Goal: Transaction & Acquisition: Book appointment/travel/reservation

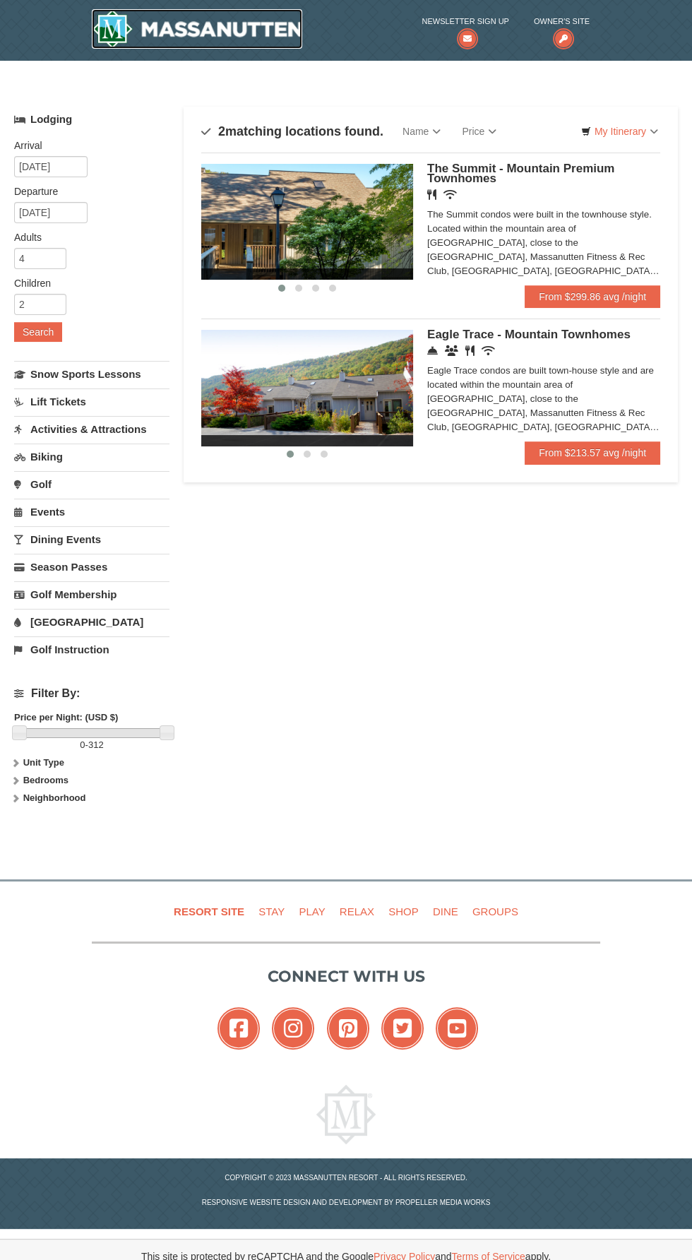
click at [229, 40] on img at bounding box center [197, 29] width 210 height 40
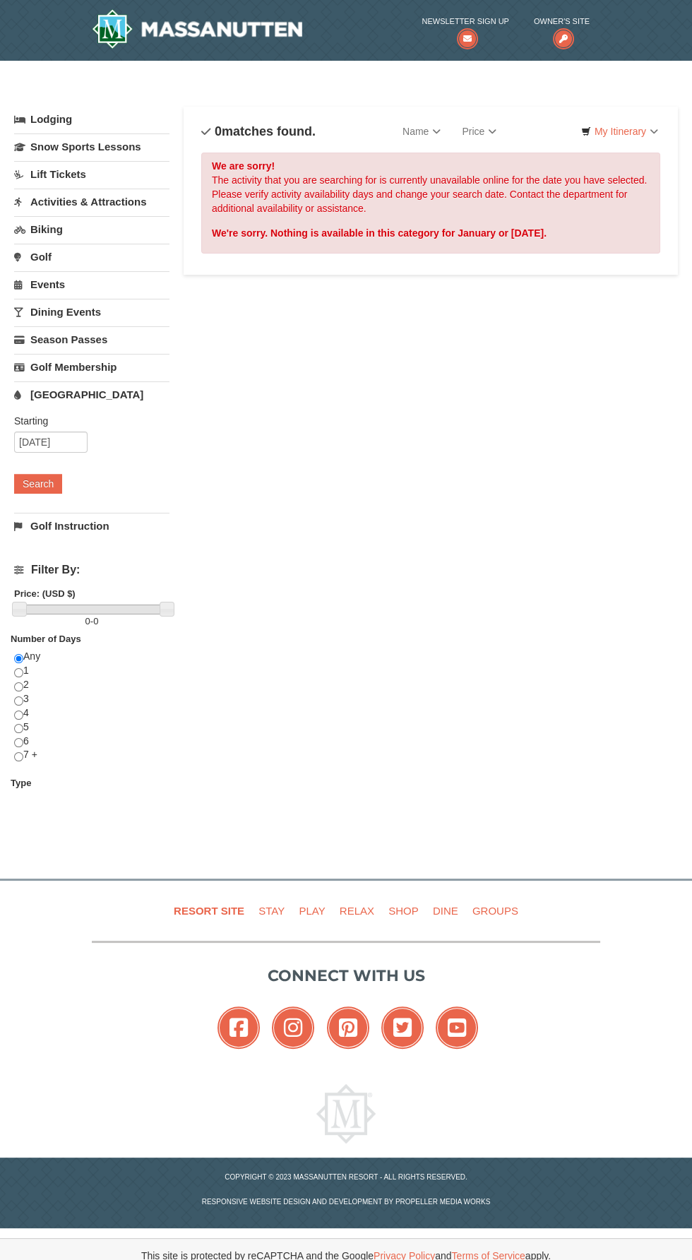
click at [128, 199] on link "Activities & Attractions" at bounding box center [91, 202] width 155 height 26
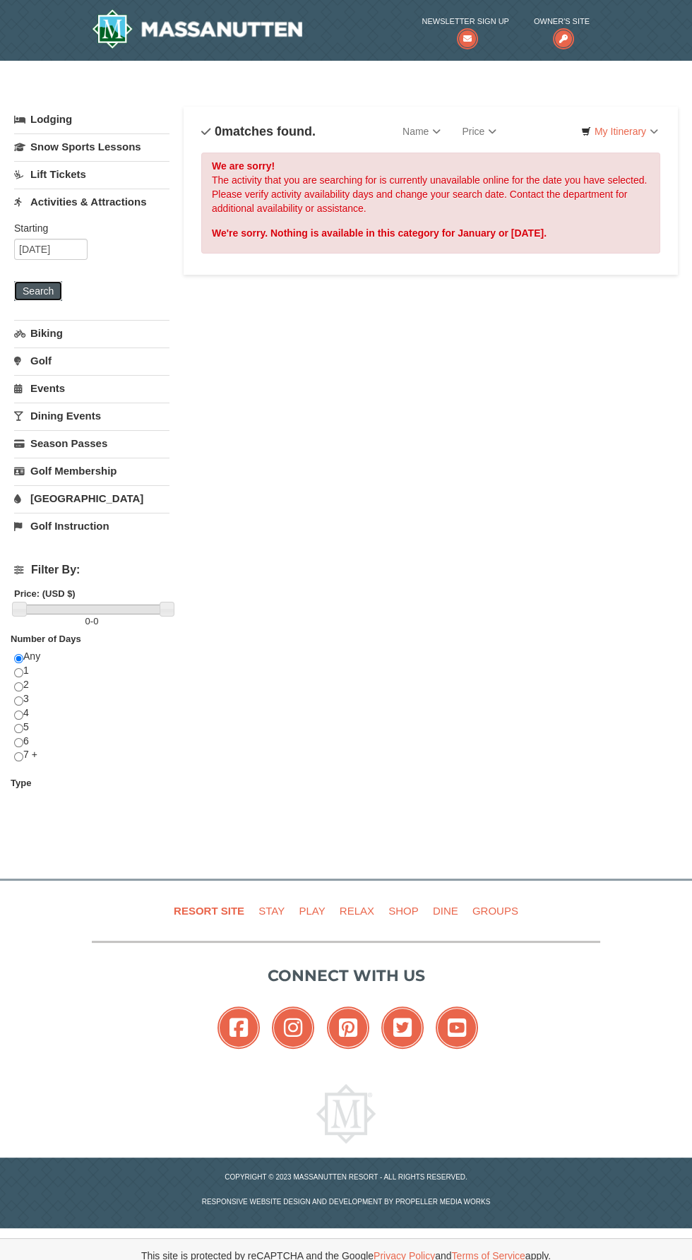
click at [43, 294] on button "Search" at bounding box center [38, 291] width 48 height 20
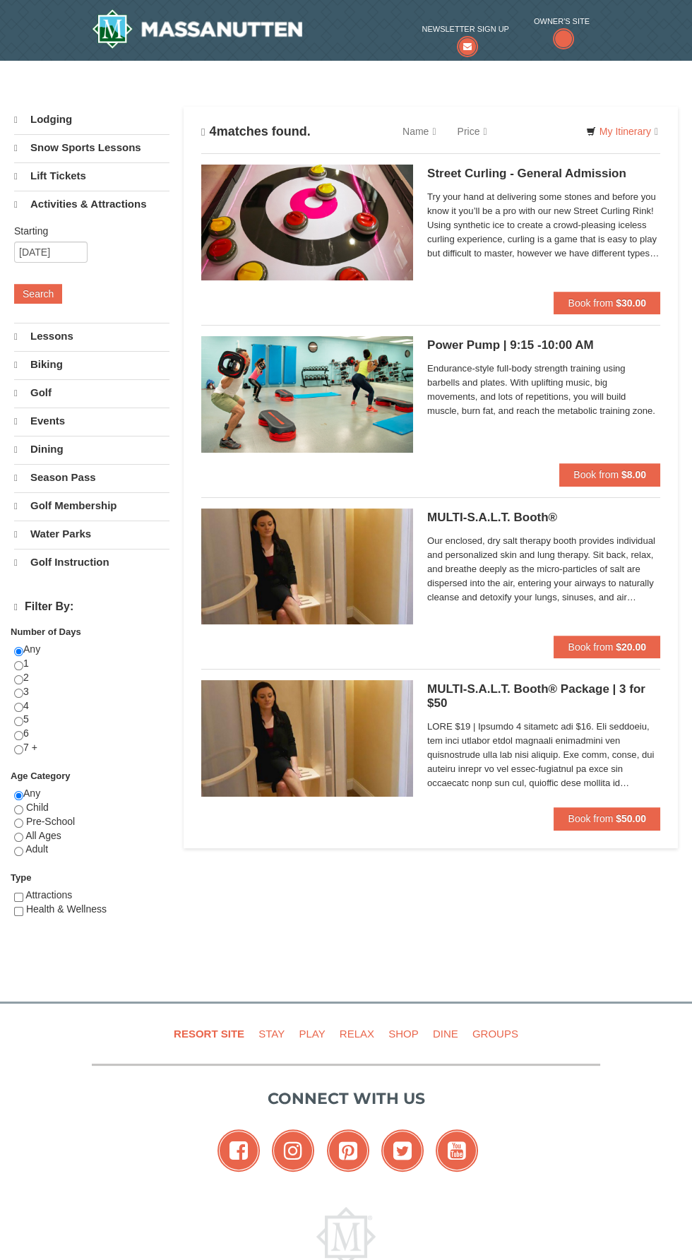
select select "9"
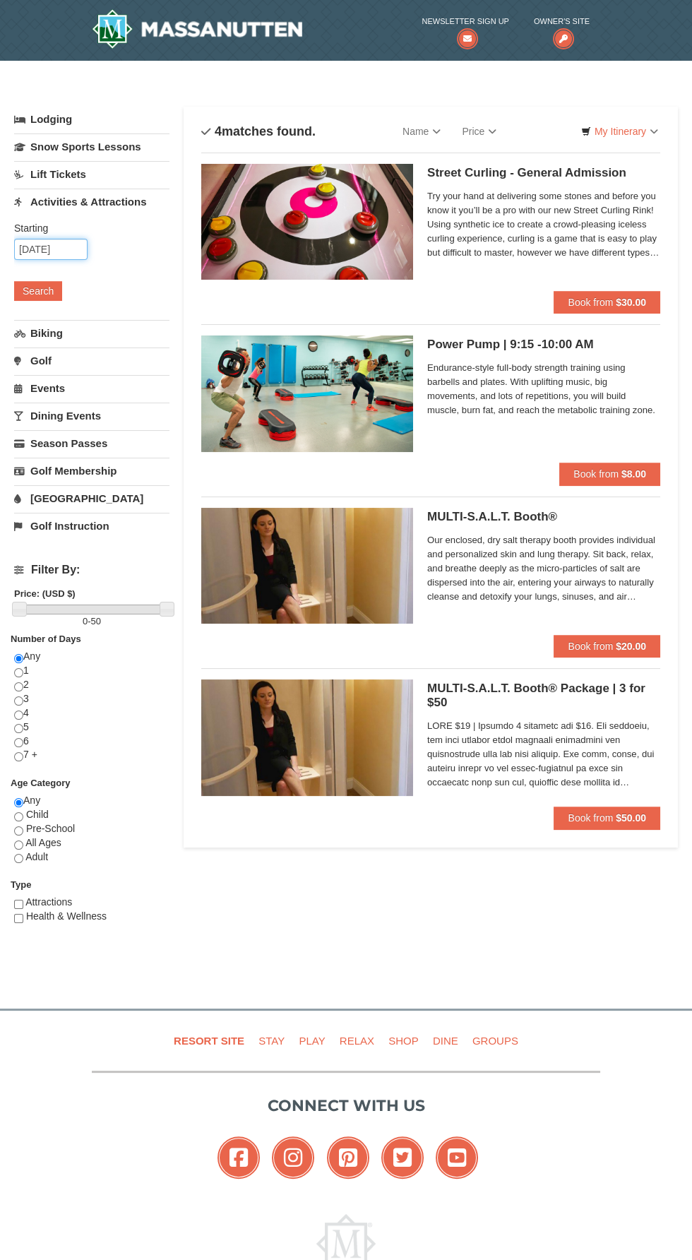
click at [69, 249] on input "[DATE]" at bounding box center [50, 249] width 73 height 21
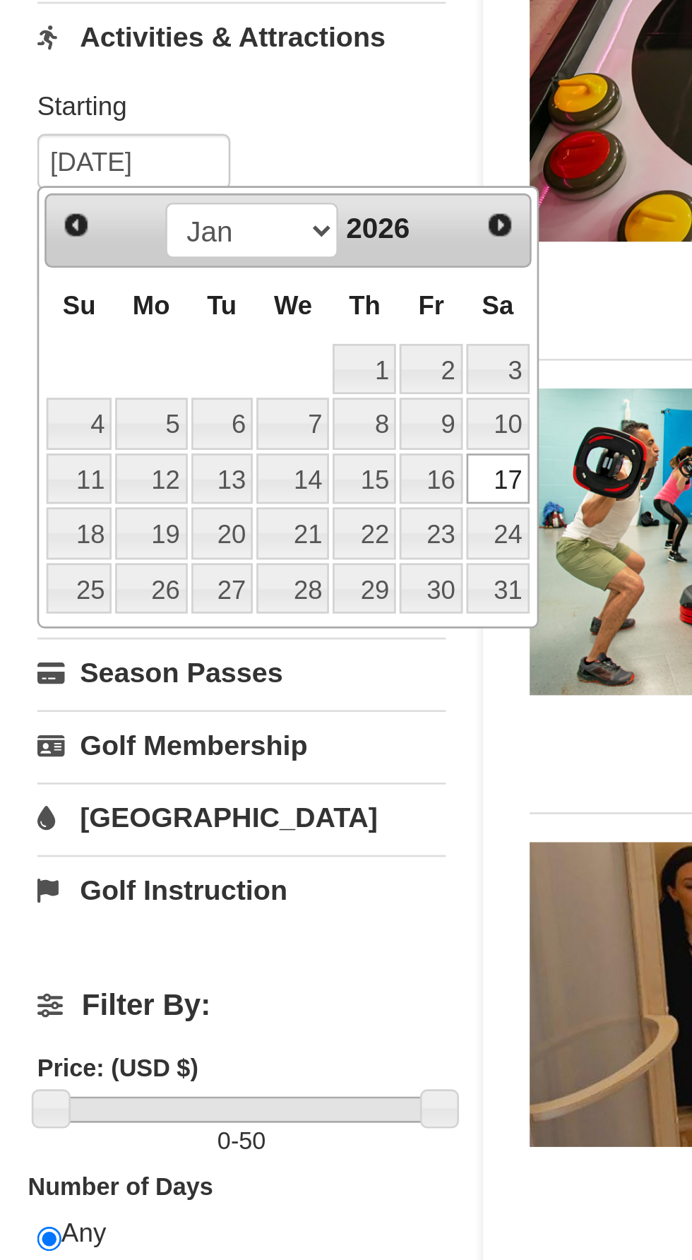
click at [28, 387] on link "18" at bounding box center [30, 391] width 25 height 20
type input "01/18/2026"
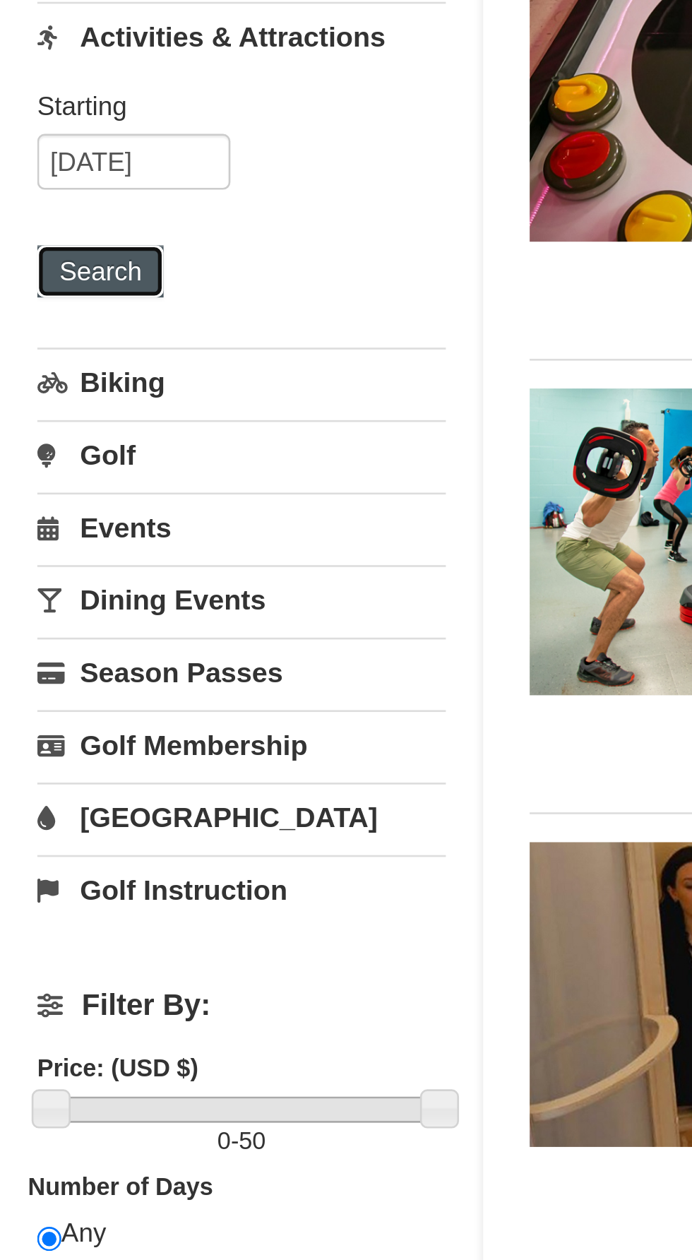
click at [52, 288] on button "Search" at bounding box center [38, 291] width 48 height 20
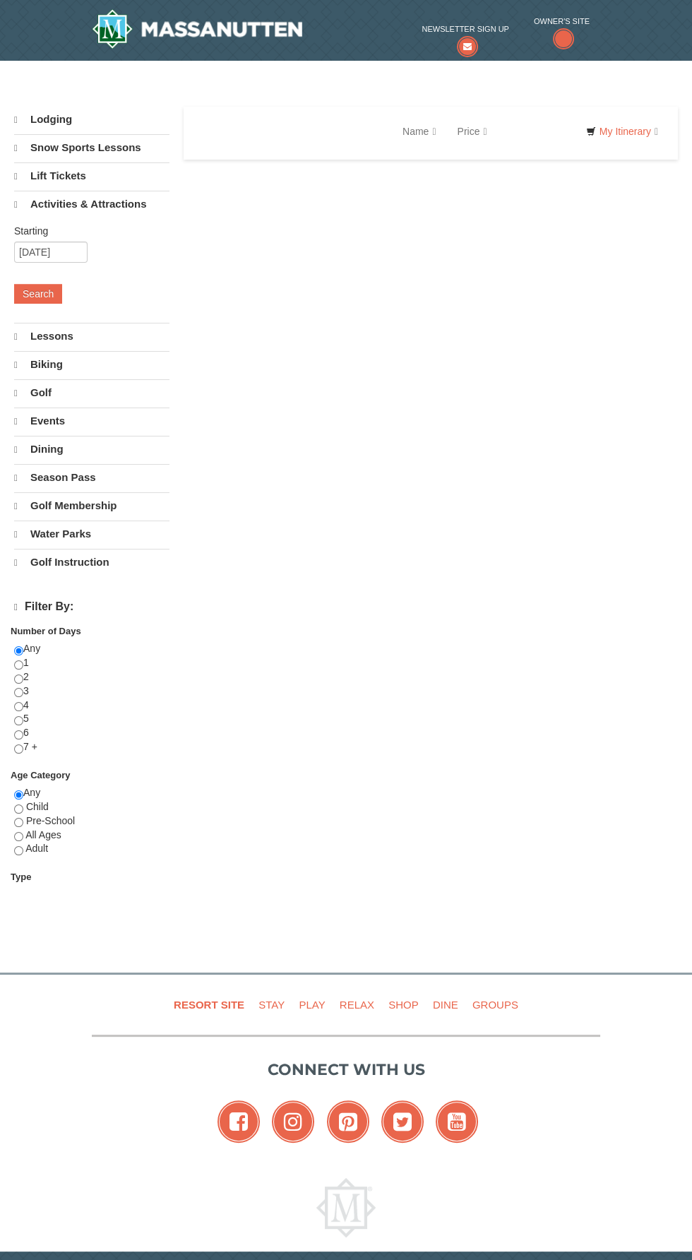
select select "9"
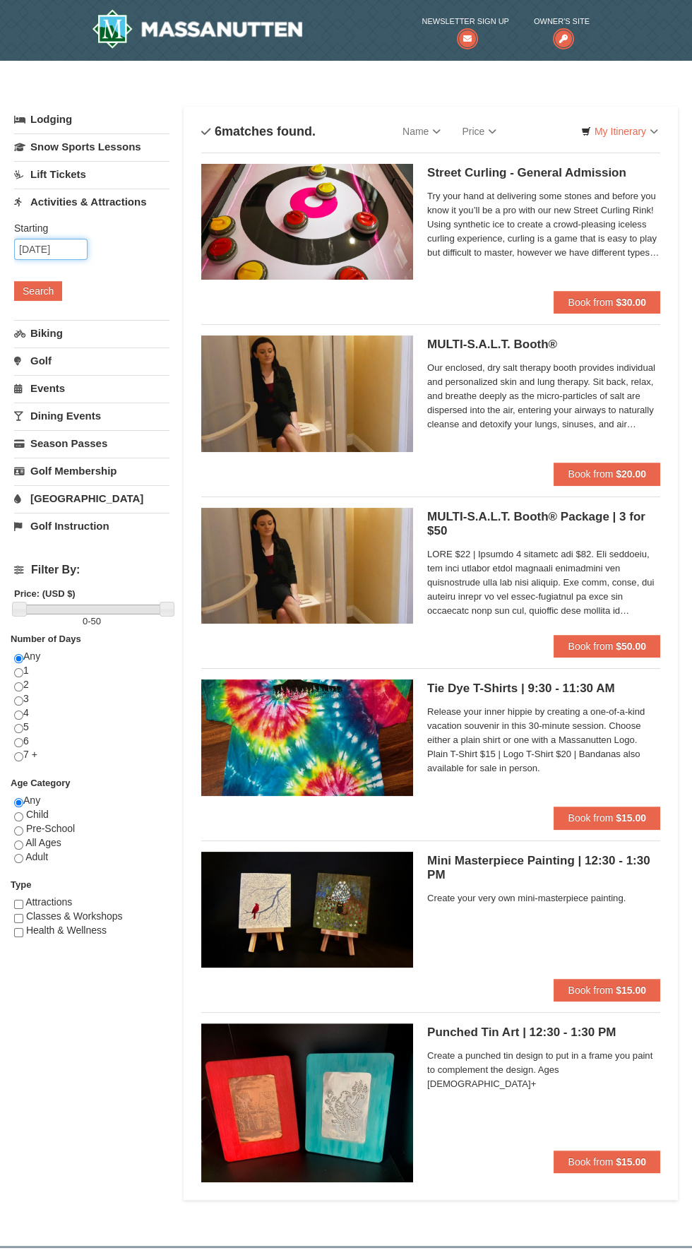
click at [69, 249] on input "01/18/2026" at bounding box center [50, 249] width 73 height 21
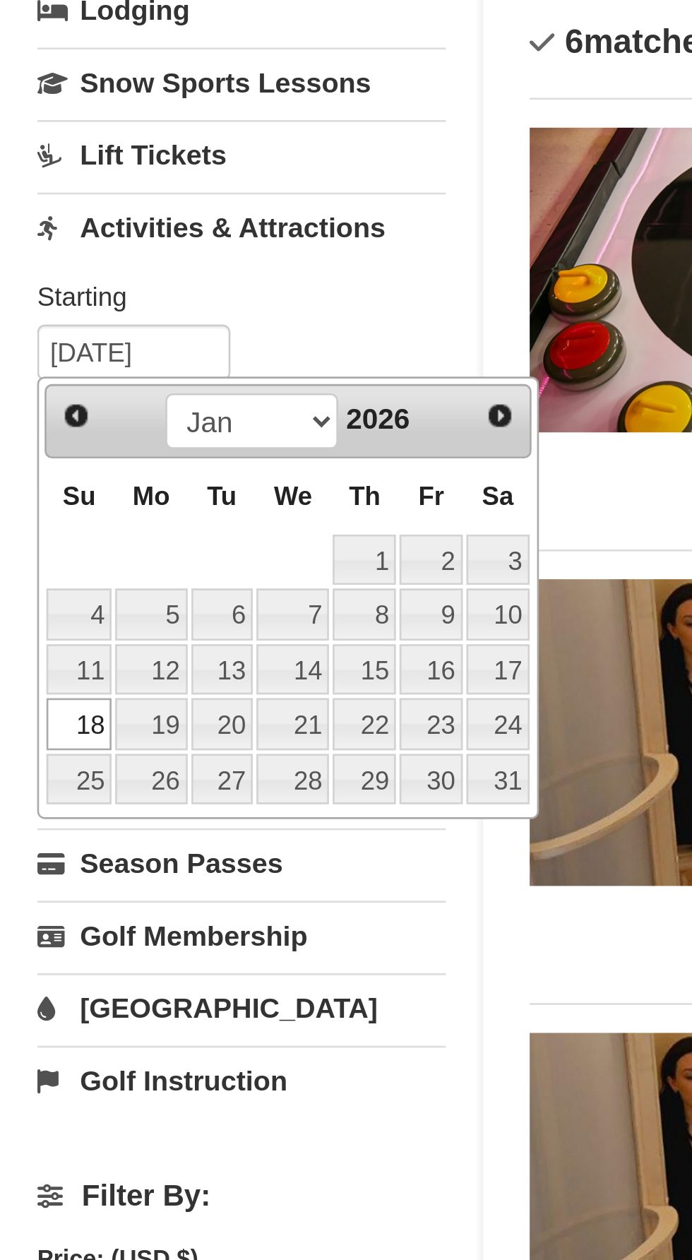
click at [32, 273] on span "Prev" at bounding box center [28, 273] width 11 height 11
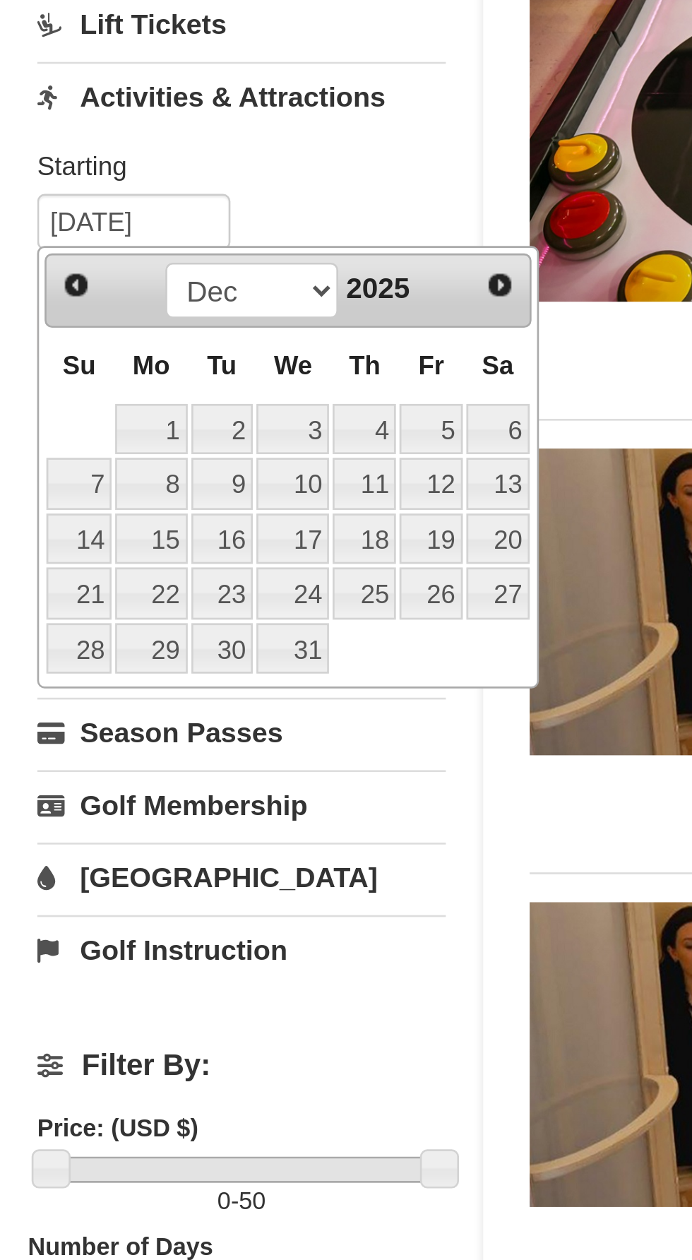
click at [191, 345] on link "13" at bounding box center [189, 349] width 24 height 20
type input "[DATE]"
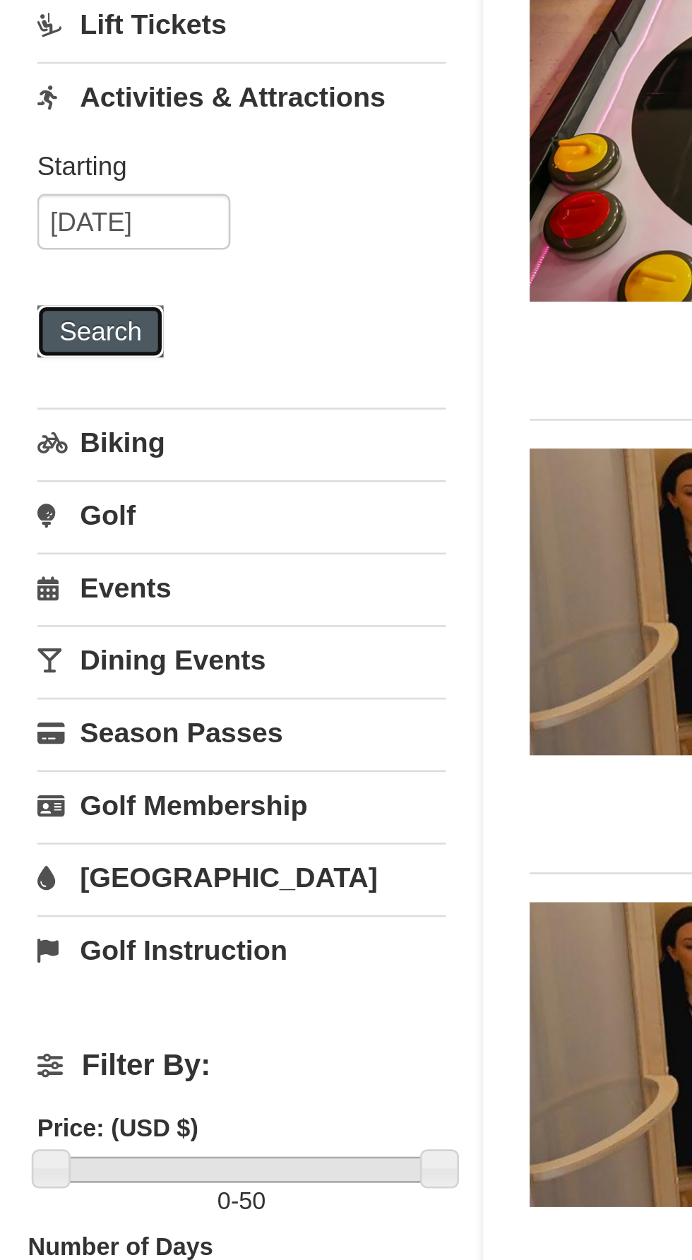
click at [48, 287] on button "Search" at bounding box center [38, 291] width 48 height 20
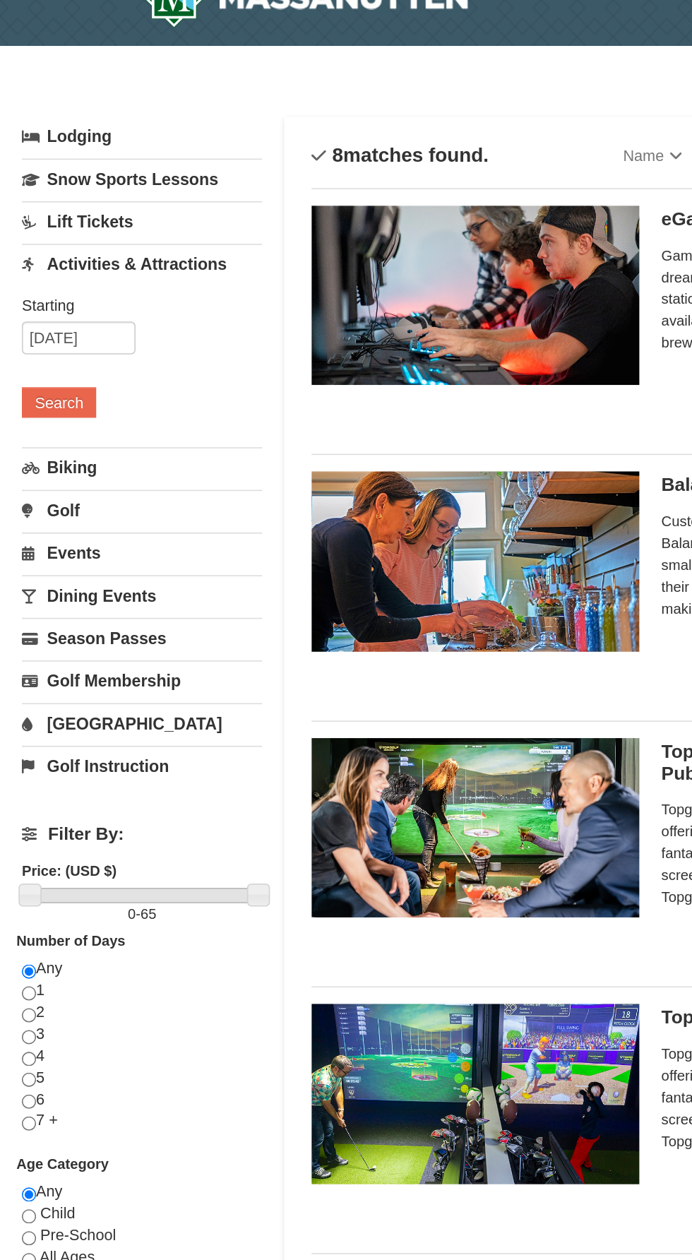
scroll to position [28, 0]
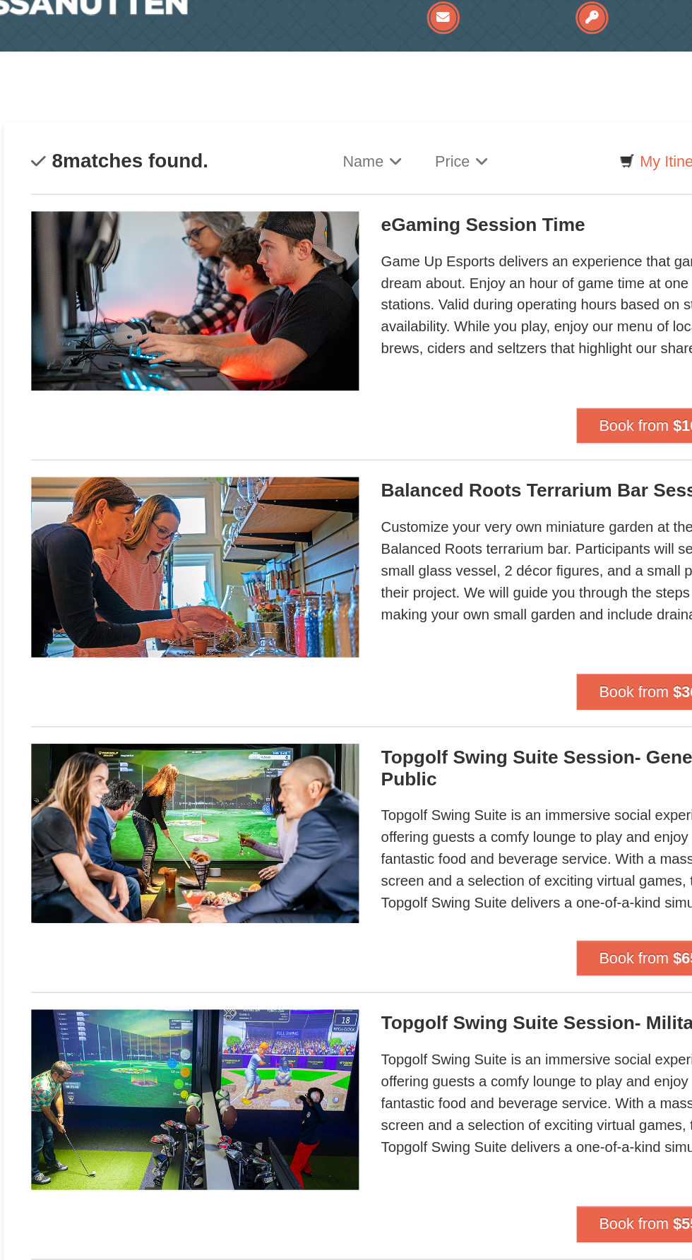
click at [503, 327] on div "Balanced Roots Terrarium Bar Session Massanutten Select Classes Customize your …" at bounding box center [543, 371] width 233 height 127
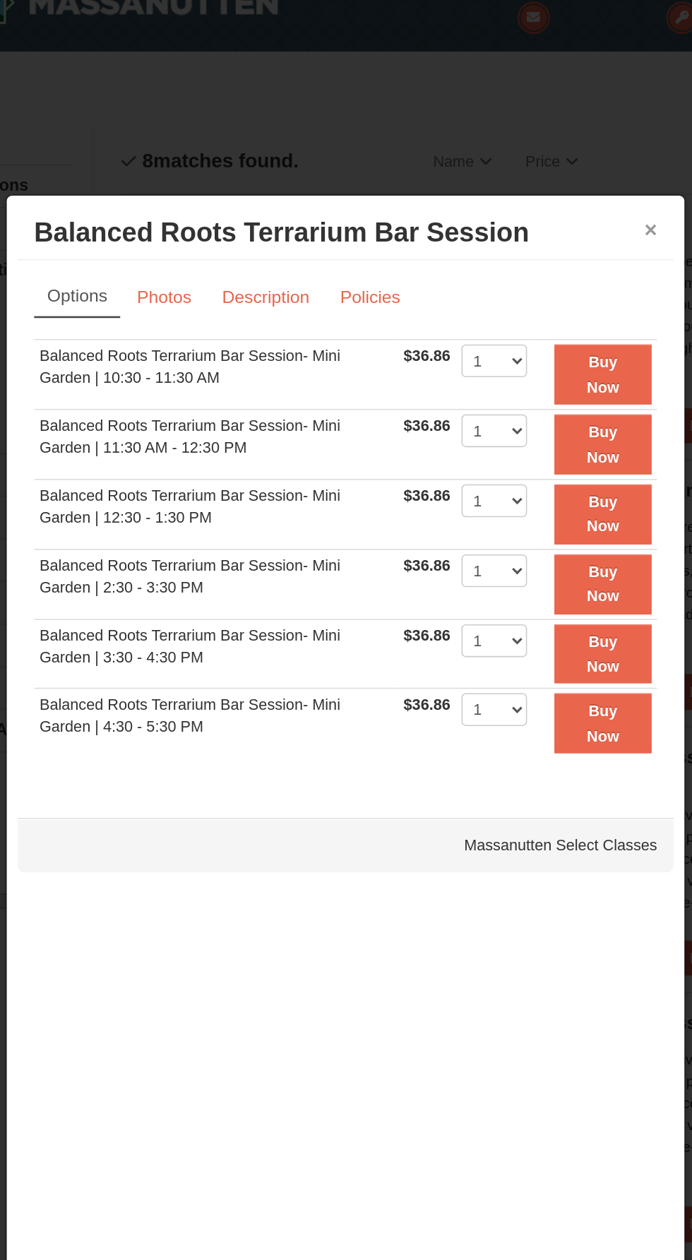
click at [543, 149] on button "×" at bounding box center [543, 148] width 8 height 14
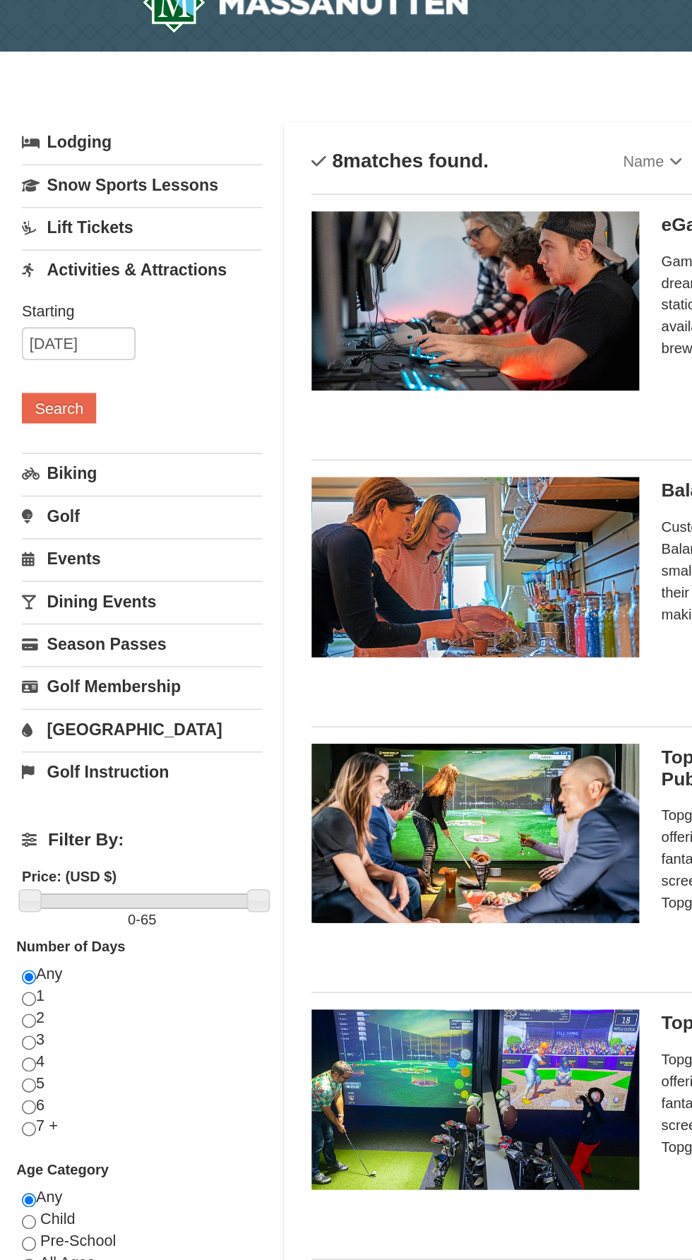
click at [62, 359] on link "Events" at bounding box center [91, 360] width 155 height 26
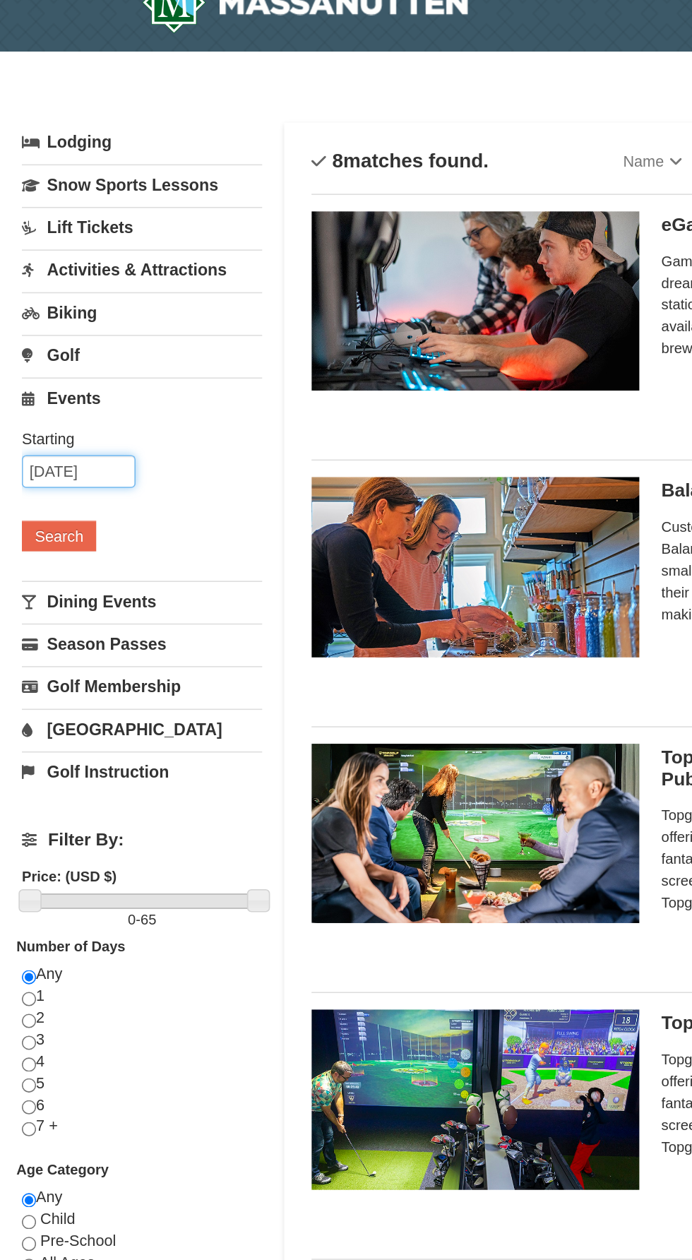
click at [65, 305] on input "12/13/2025" at bounding box center [50, 304] width 73 height 21
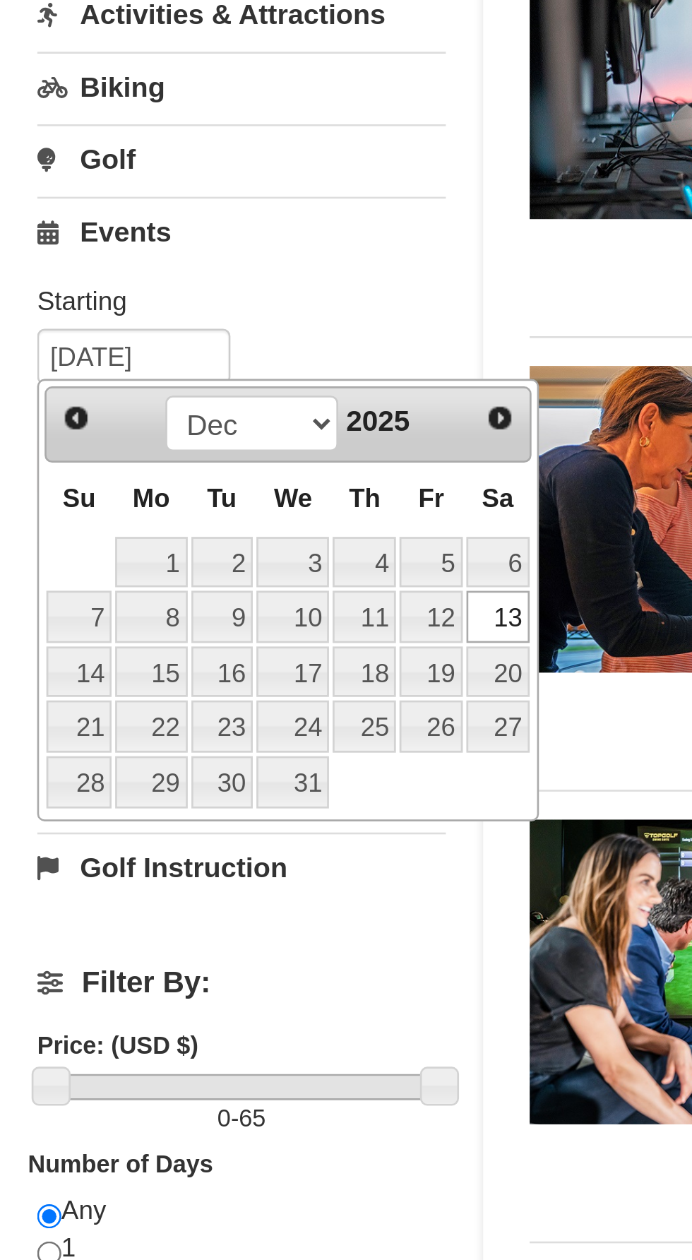
click at [191, 322] on span "Next" at bounding box center [189, 327] width 11 height 11
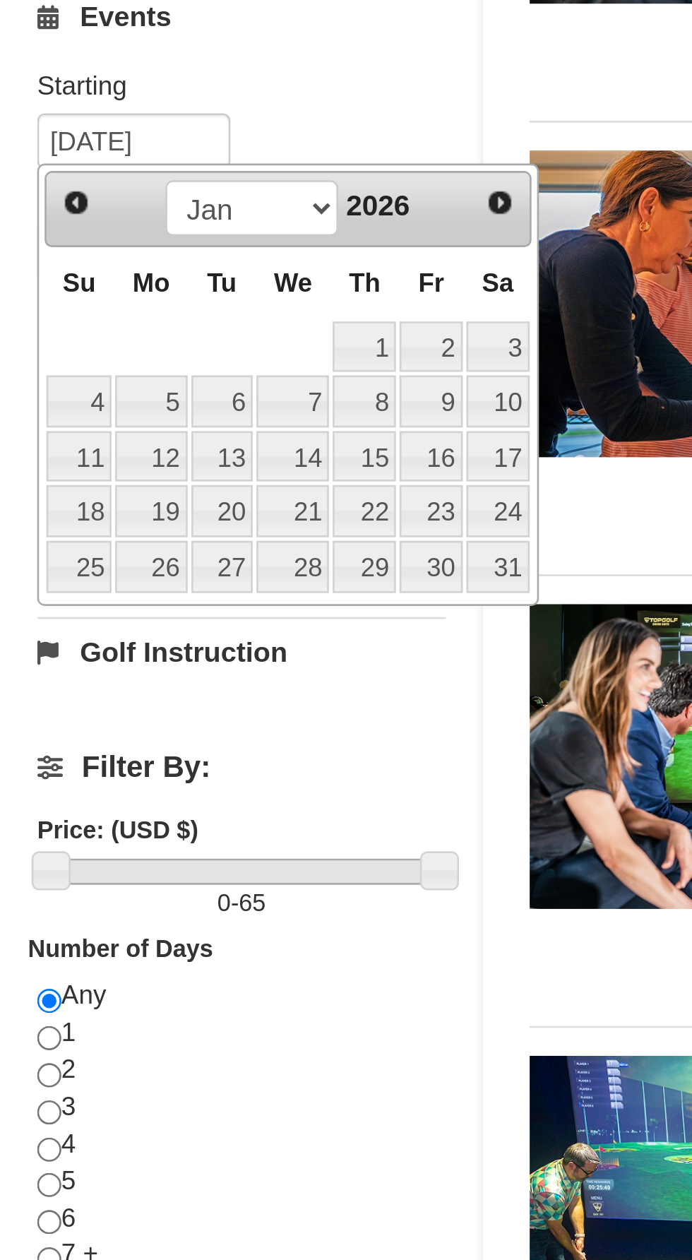
click at [193, 421] on link "17" at bounding box center [189, 424] width 24 height 20
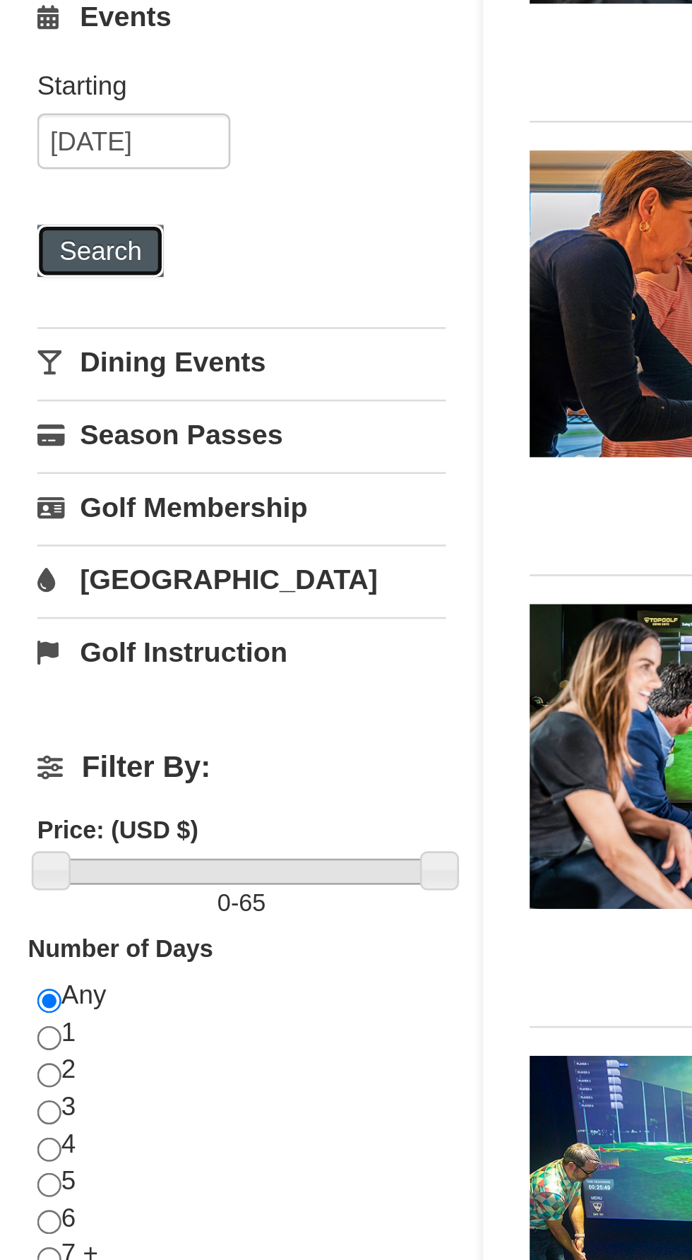
click at [32, 343] on button "Search" at bounding box center [38, 346] width 48 height 20
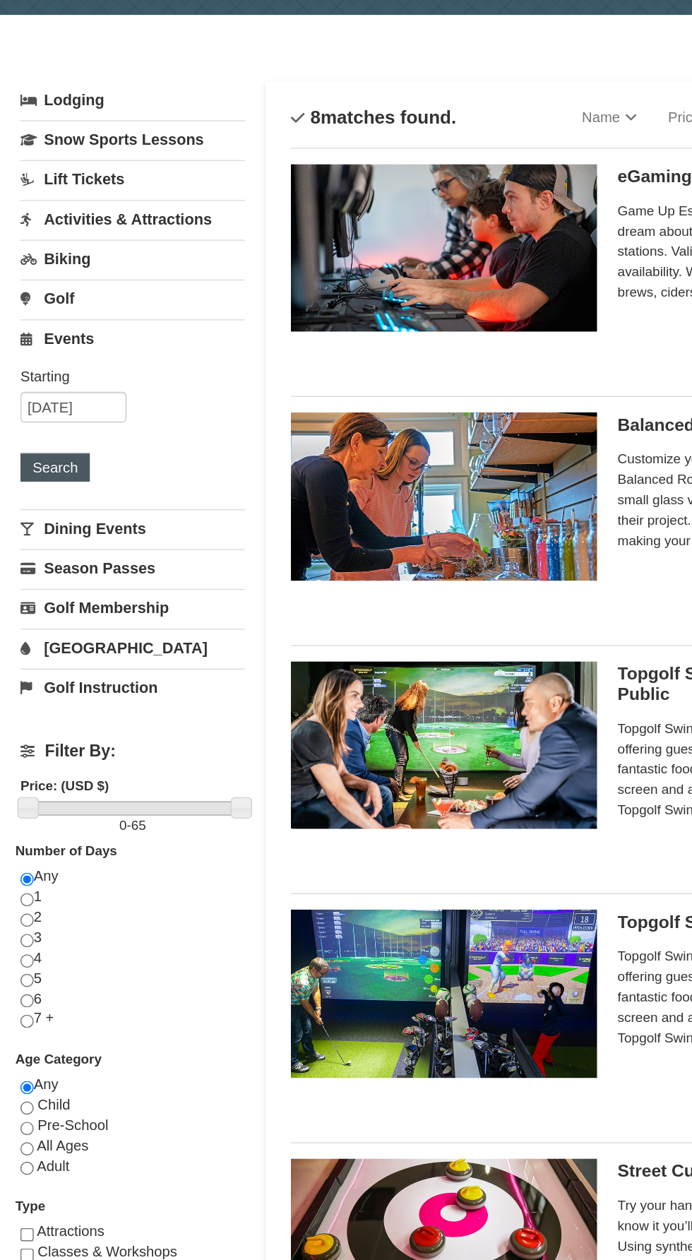
scroll to position [49, 0]
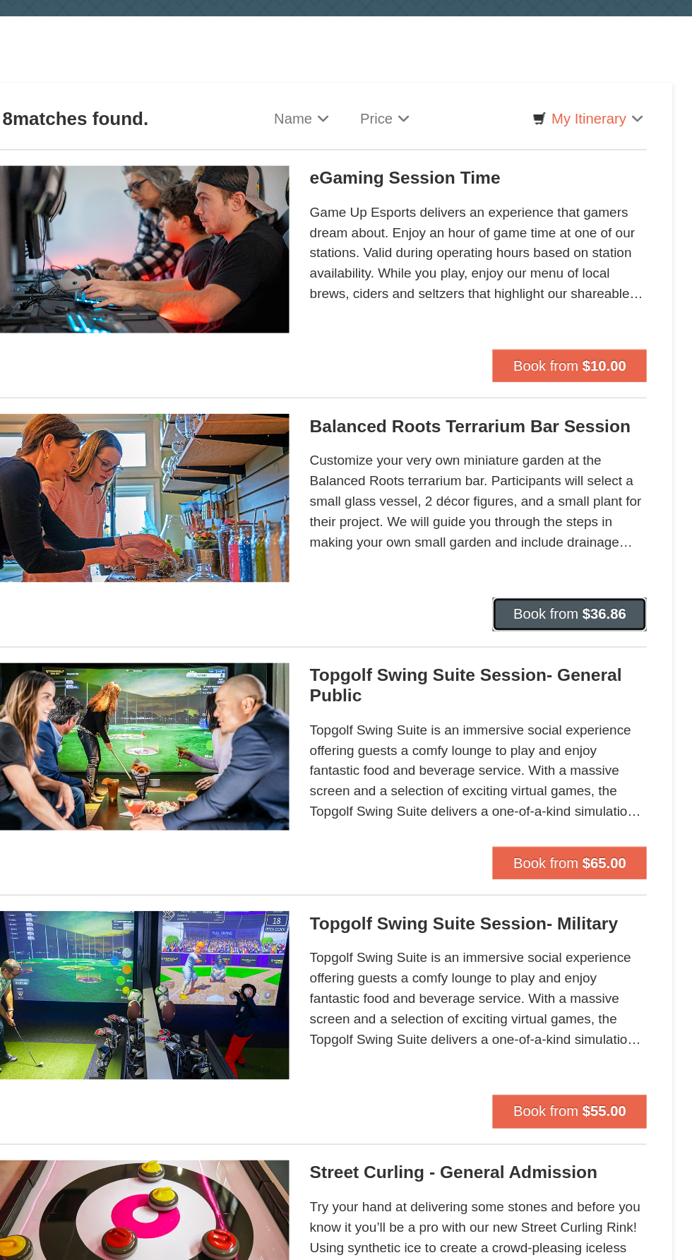
click at [649, 416] on button "Book from $36.86" at bounding box center [607, 424] width 107 height 23
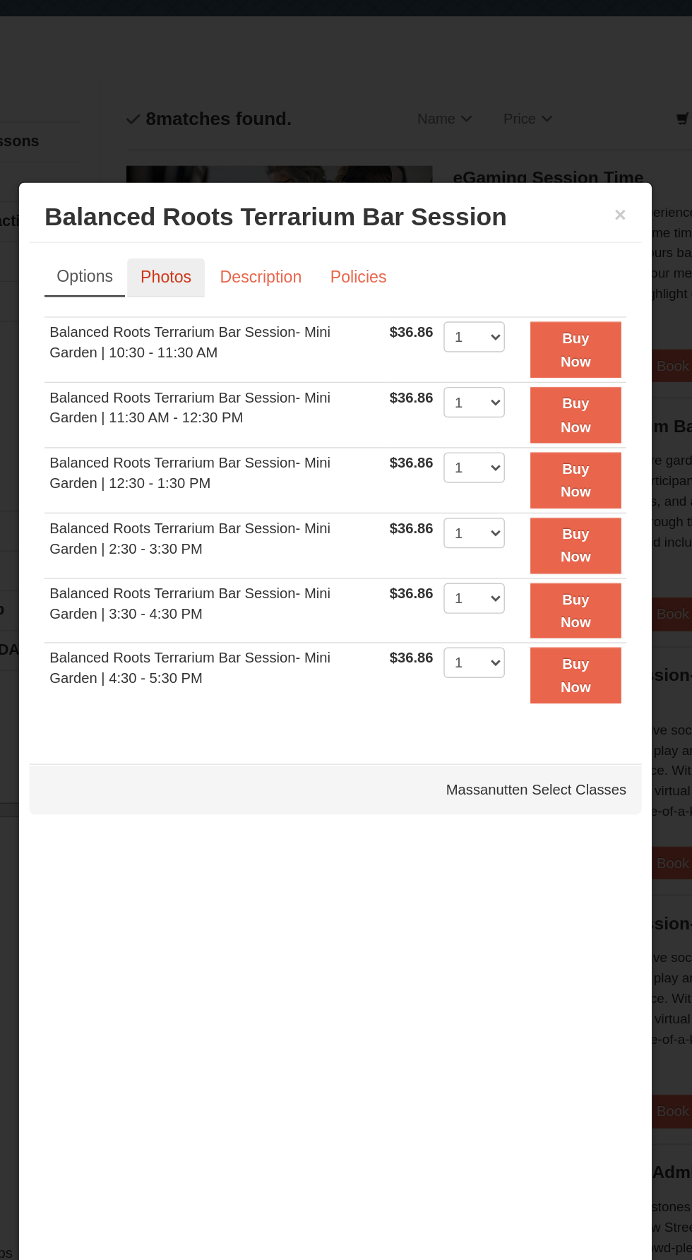
click at [227, 186] on link "Photos" at bounding box center [229, 192] width 54 height 27
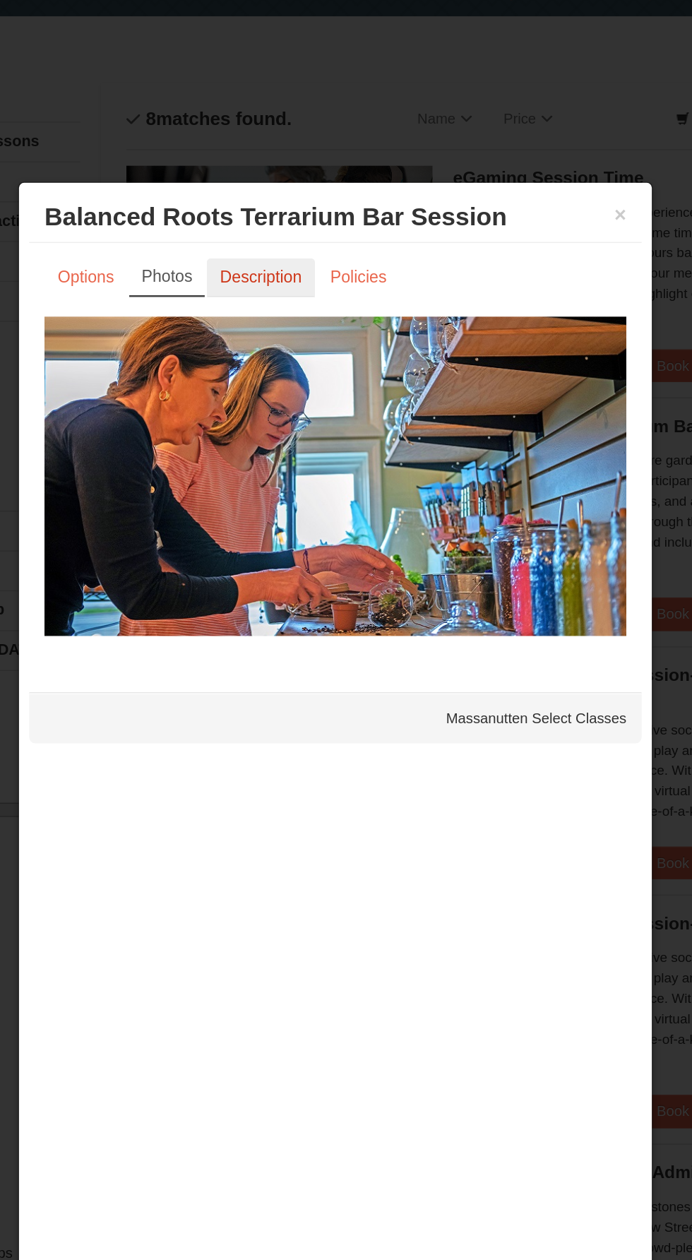
click at [309, 191] on link "Description" at bounding box center [294, 192] width 75 height 27
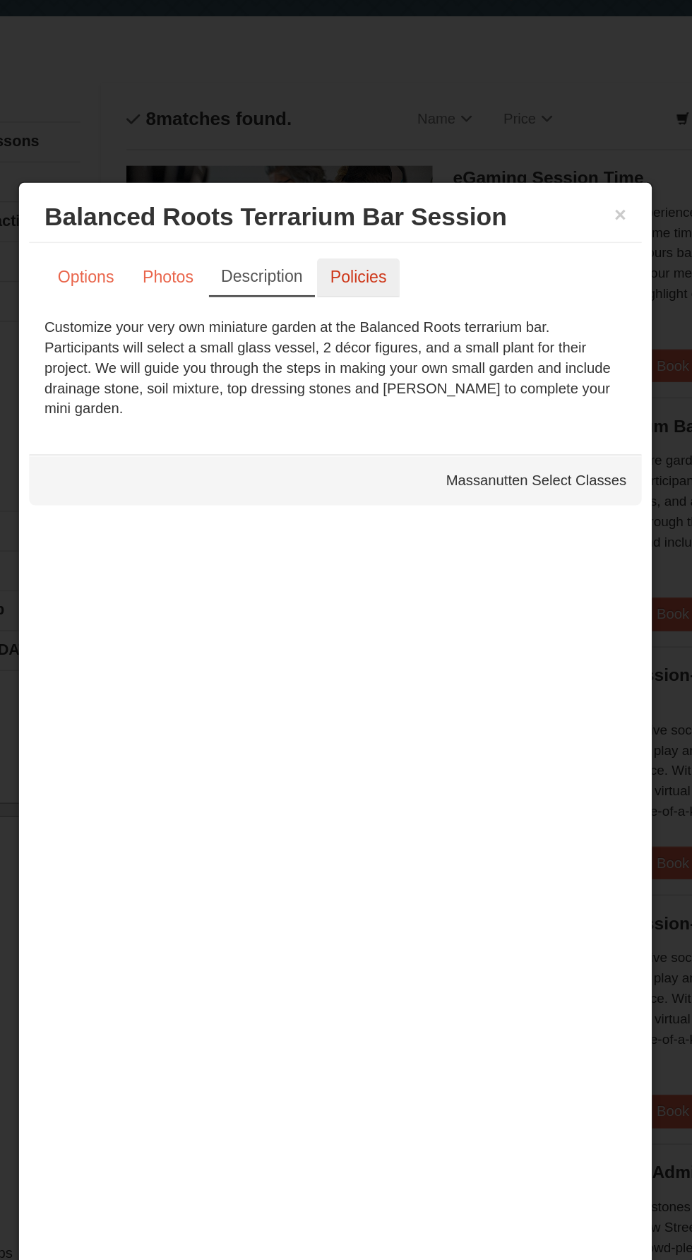
click at [364, 193] on link "Policies" at bounding box center [361, 192] width 57 height 27
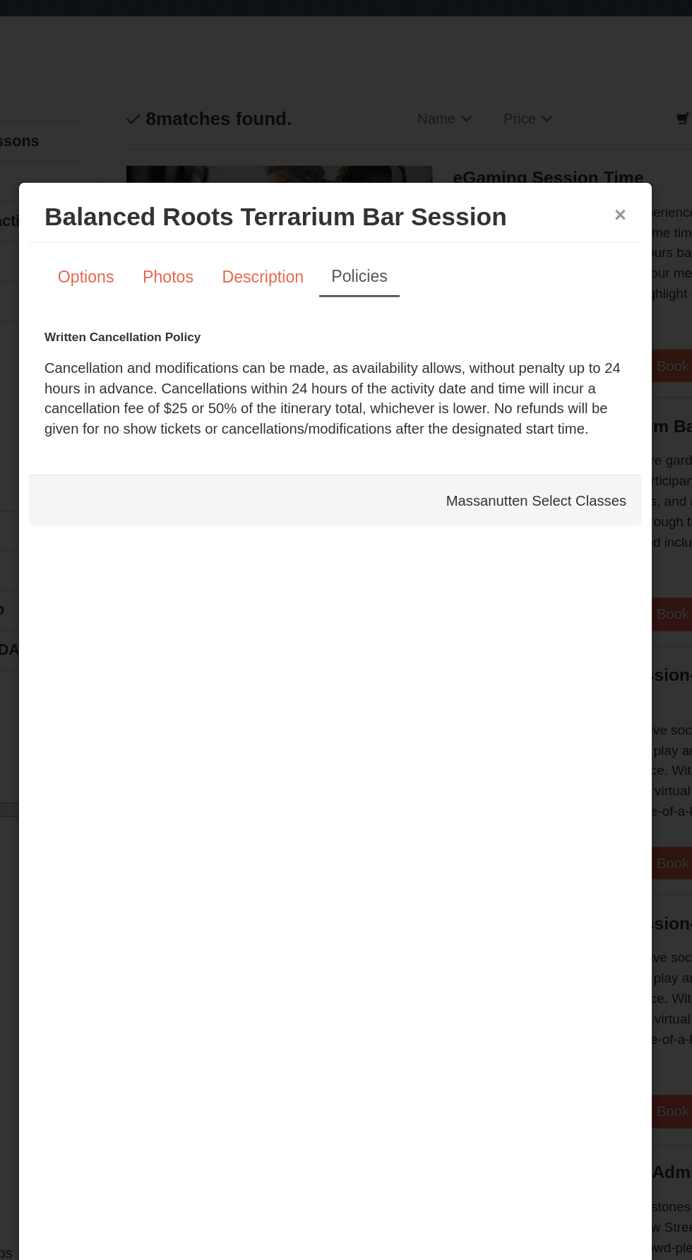
click at [543, 148] on button "×" at bounding box center [543, 148] width 8 height 14
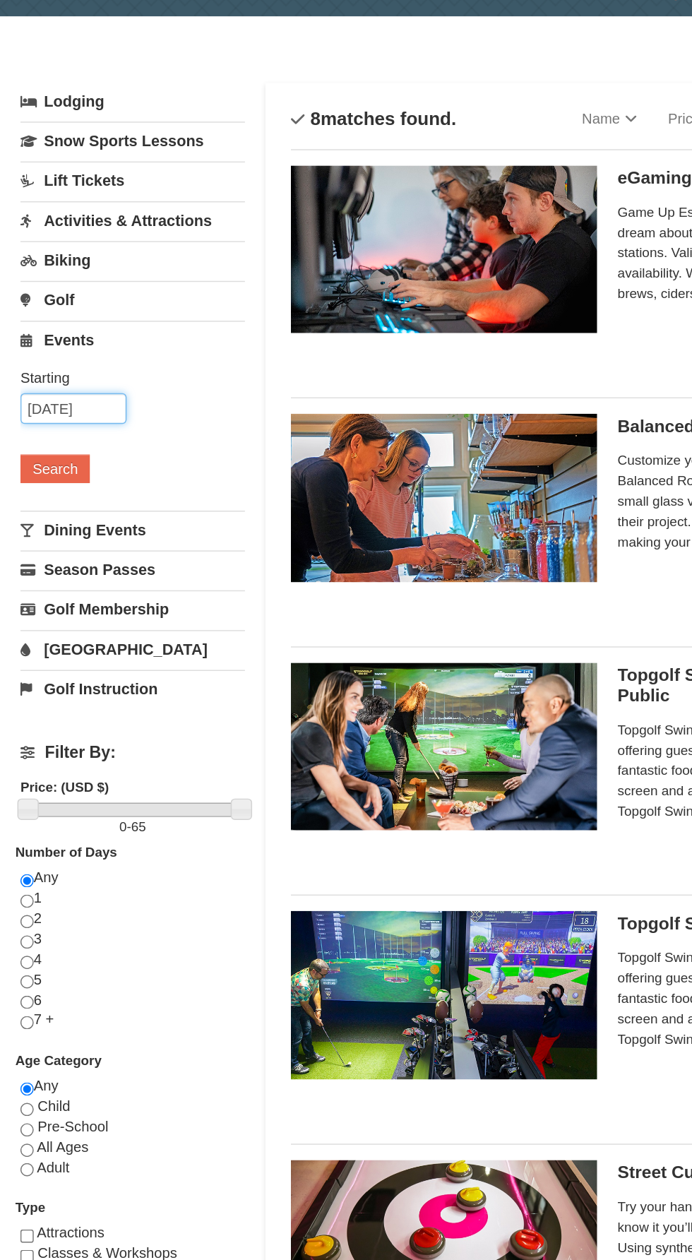
click at [80, 277] on input "01/17/2026" at bounding box center [50, 282] width 73 height 21
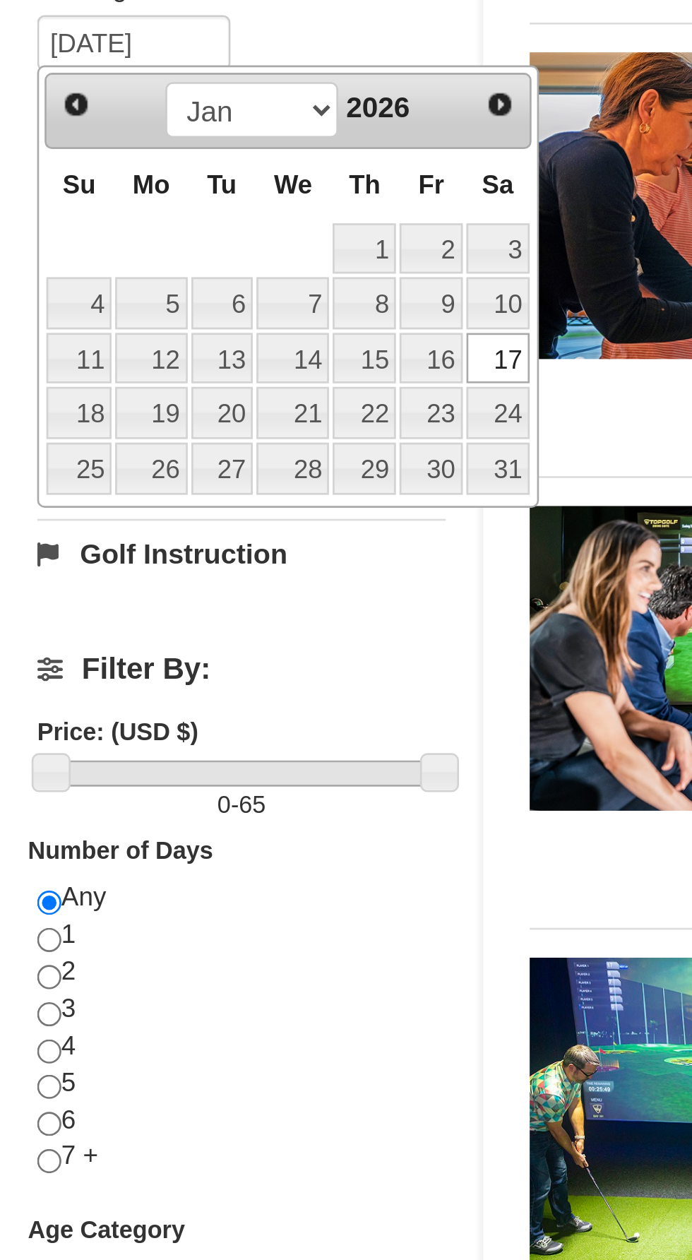
click at [25, 421] on link "18" at bounding box center [30, 423] width 25 height 20
type input "01/18/2026"
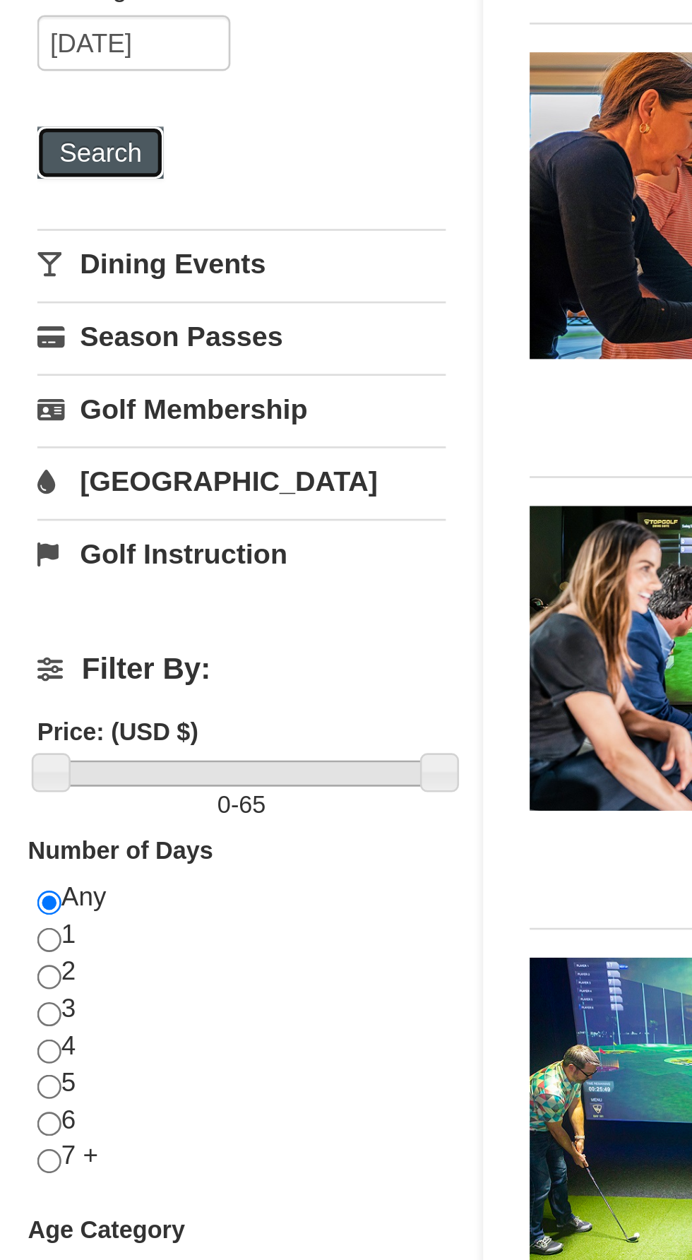
click at [40, 324] on button "Search" at bounding box center [38, 324] width 48 height 20
